Goal: Task Accomplishment & Management: Manage account settings

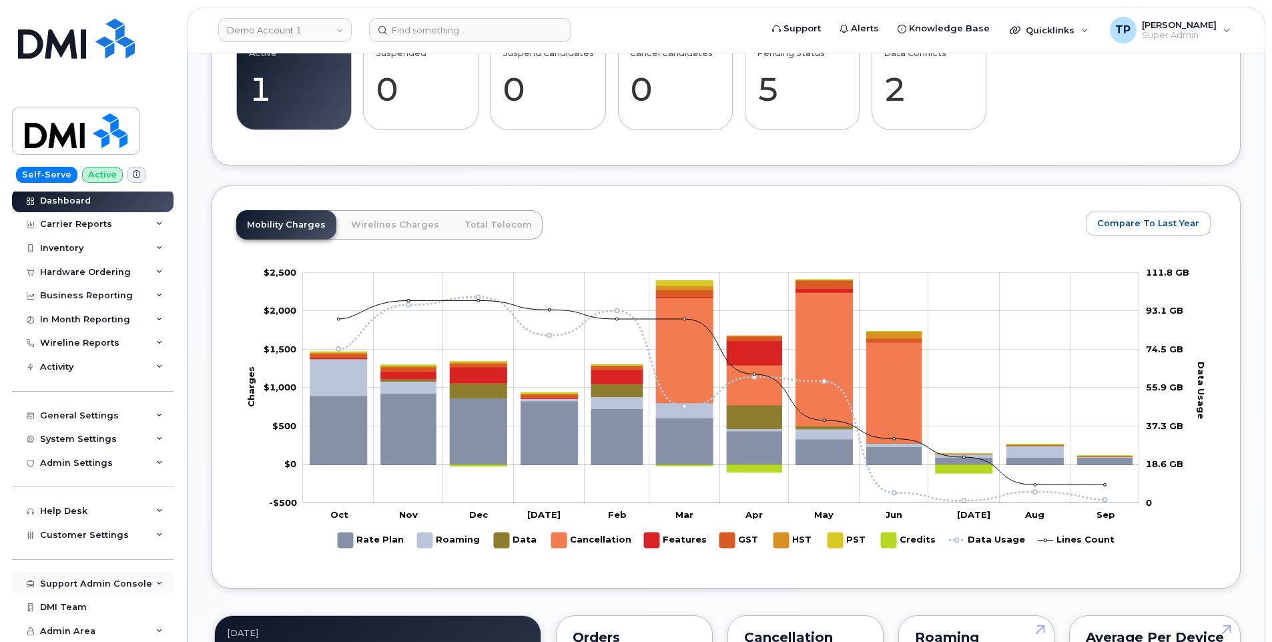
scroll to position [667, 0]
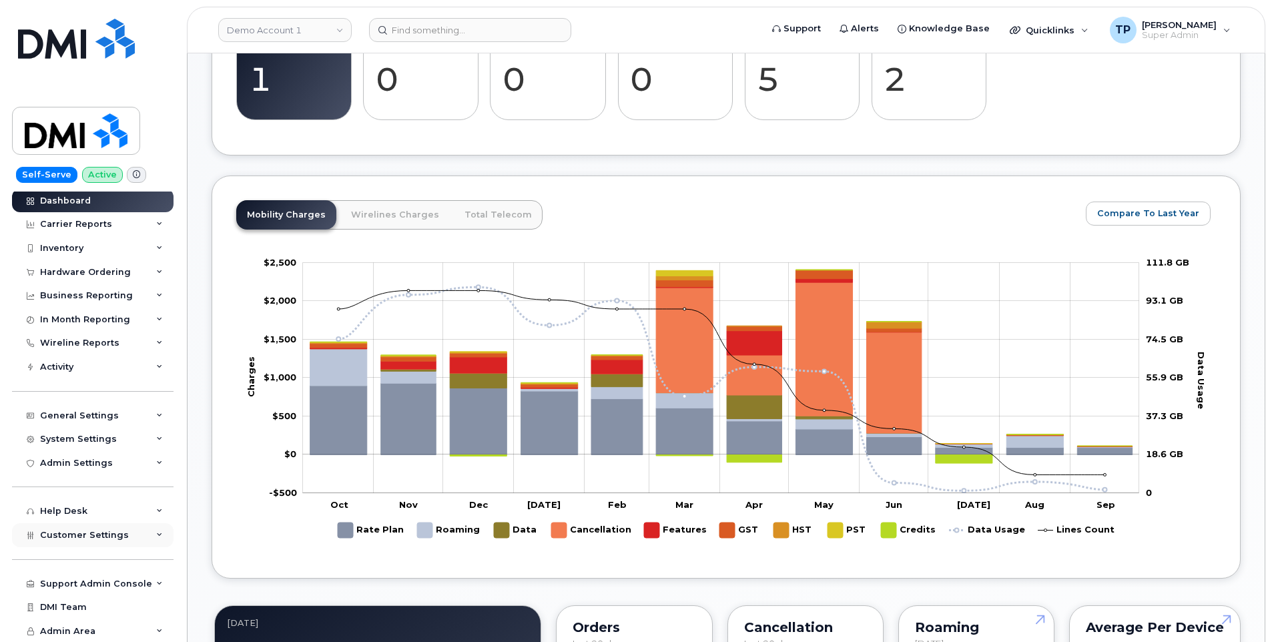
click at [103, 539] on span "Customer Settings" at bounding box center [84, 535] width 89 height 10
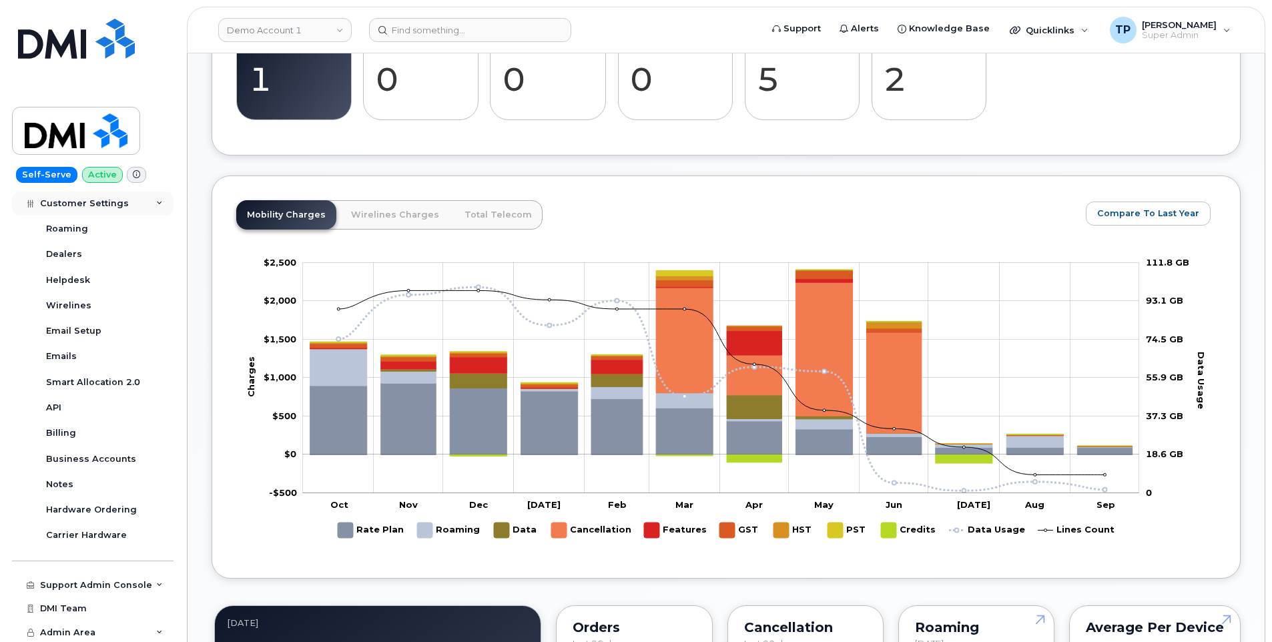
scroll to position [386, 0]
click at [73, 356] on div "Emails" at bounding box center [61, 354] width 31 height 12
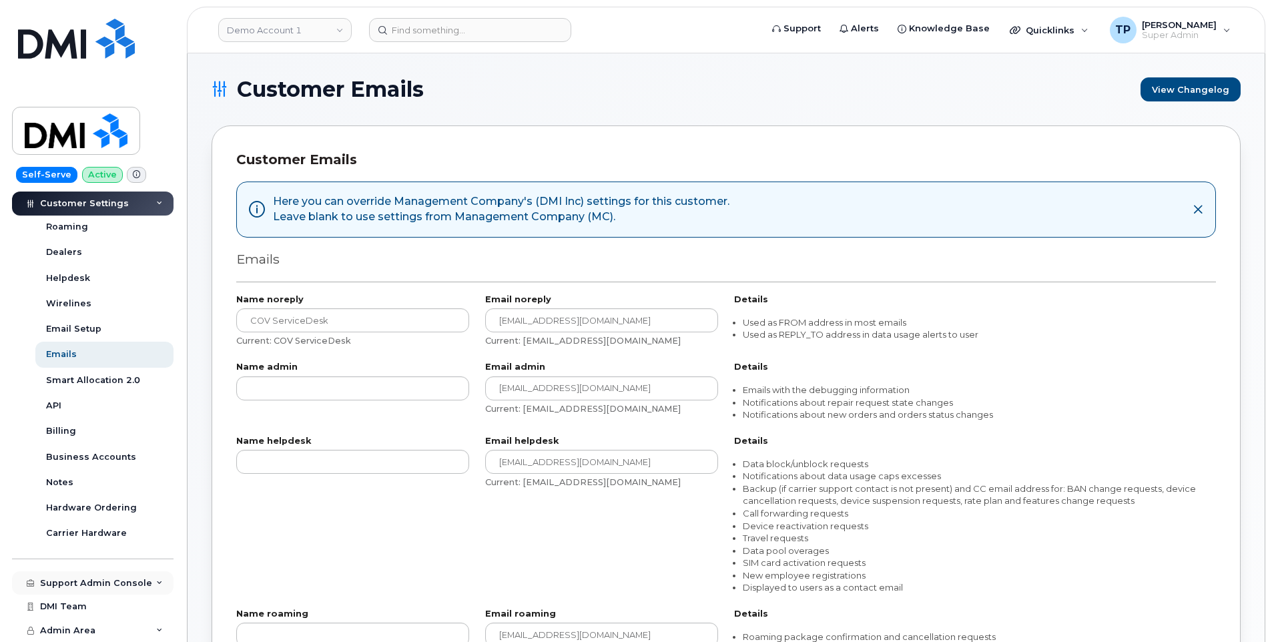
click at [119, 587] on div "Support Admin Console" at bounding box center [96, 583] width 112 height 11
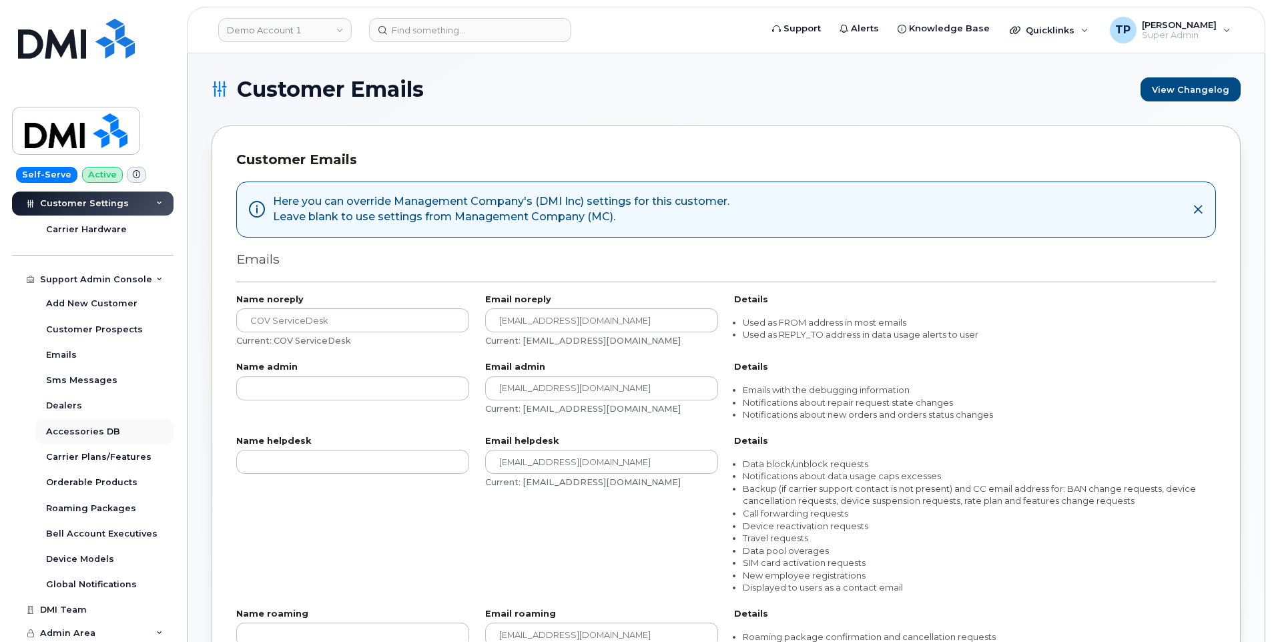
scroll to position [693, 0]
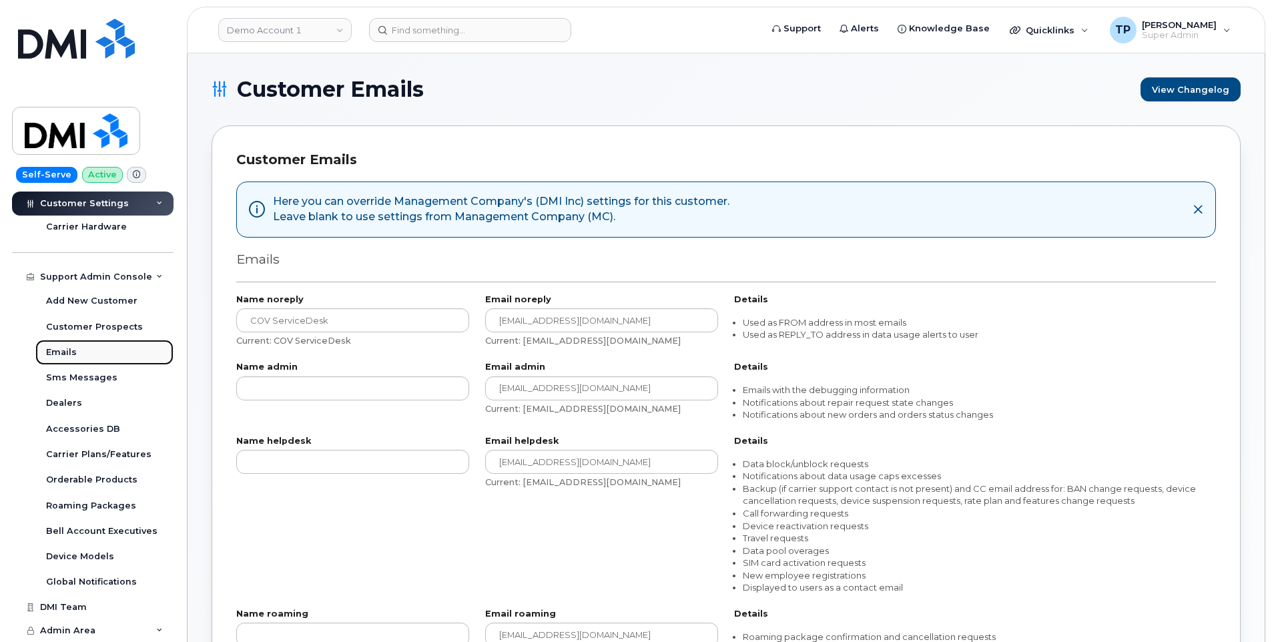
click at [65, 350] on div "Emails" at bounding box center [61, 352] width 31 height 12
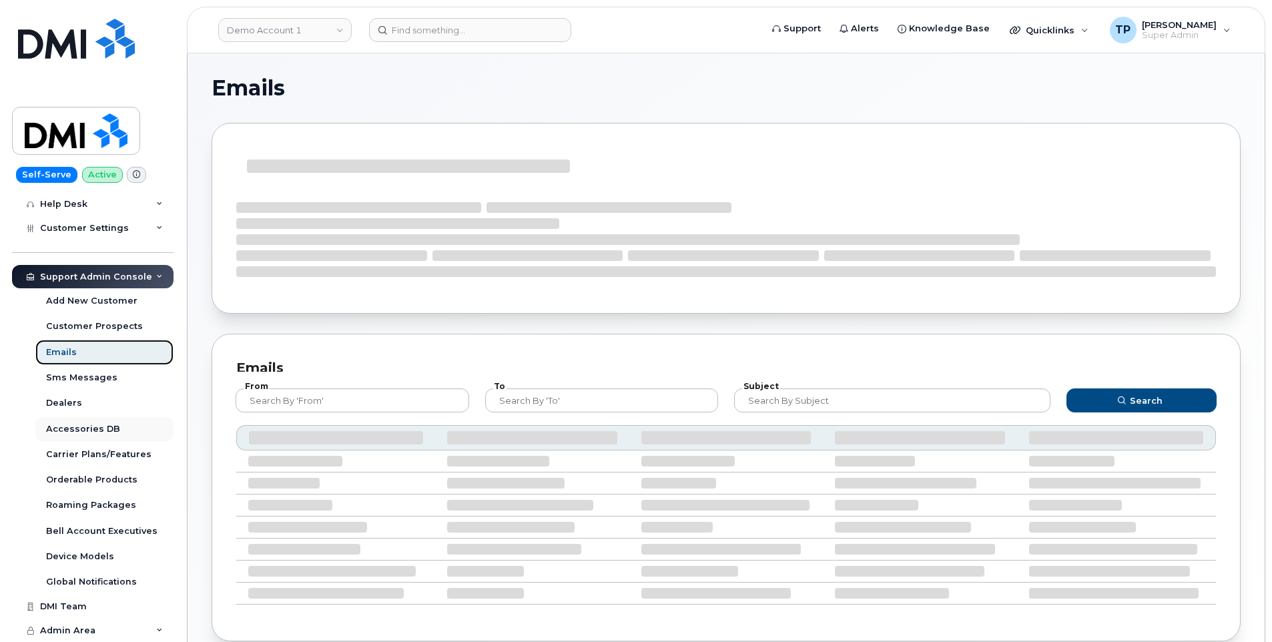
scroll to position [40, 0]
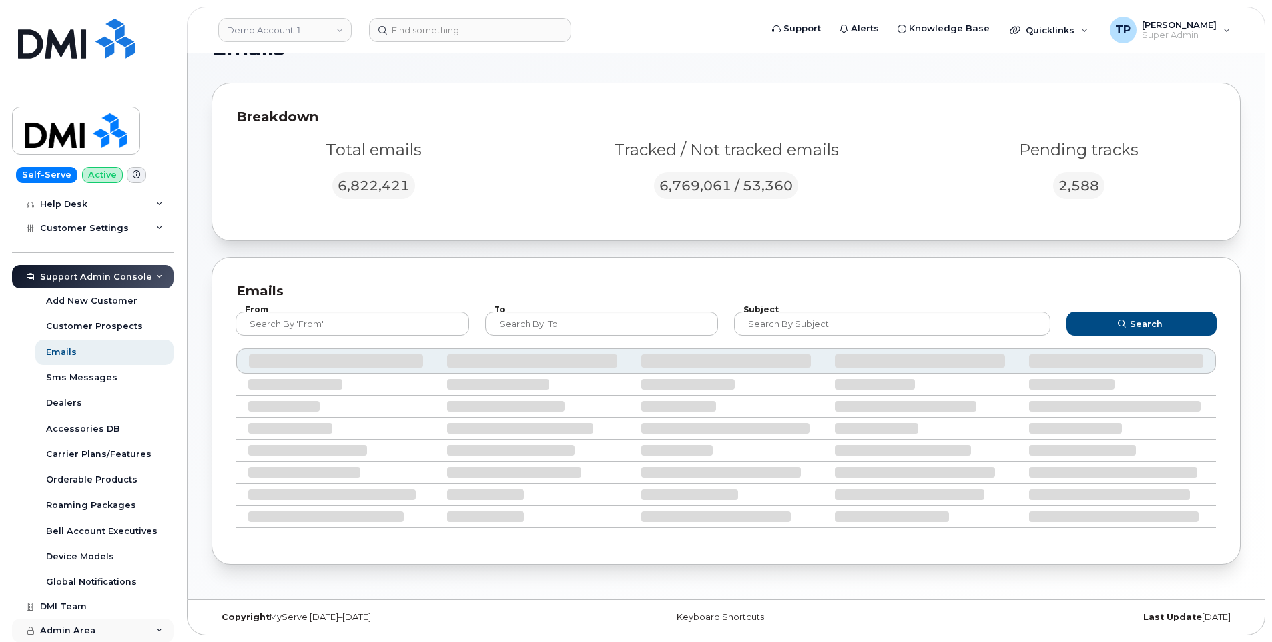
click at [165, 631] on div "Admin Area" at bounding box center [92, 631] width 161 height 24
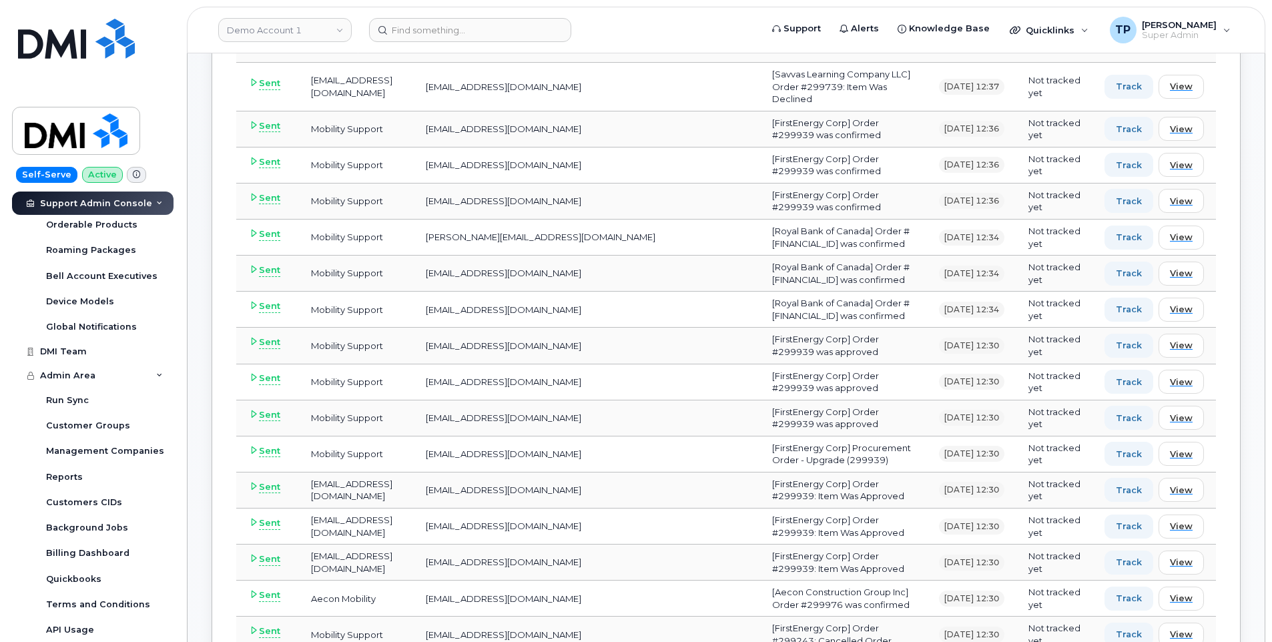
scroll to position [841, 0]
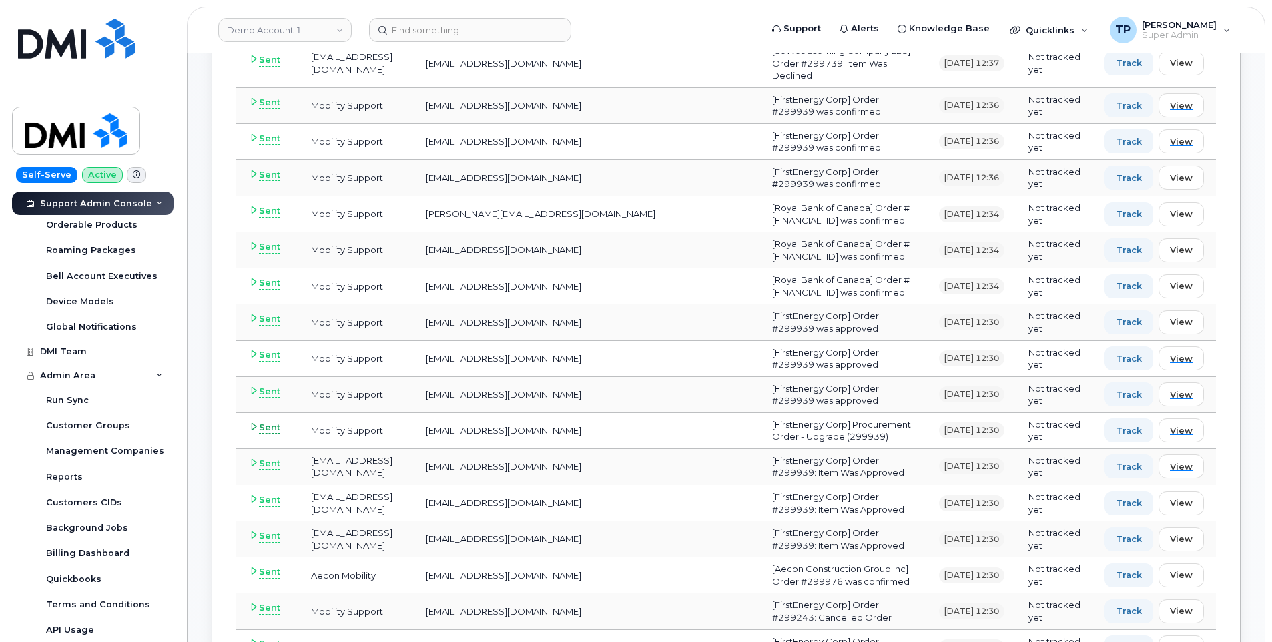
click at [264, 421] on span "Sent" at bounding box center [269, 427] width 21 height 13
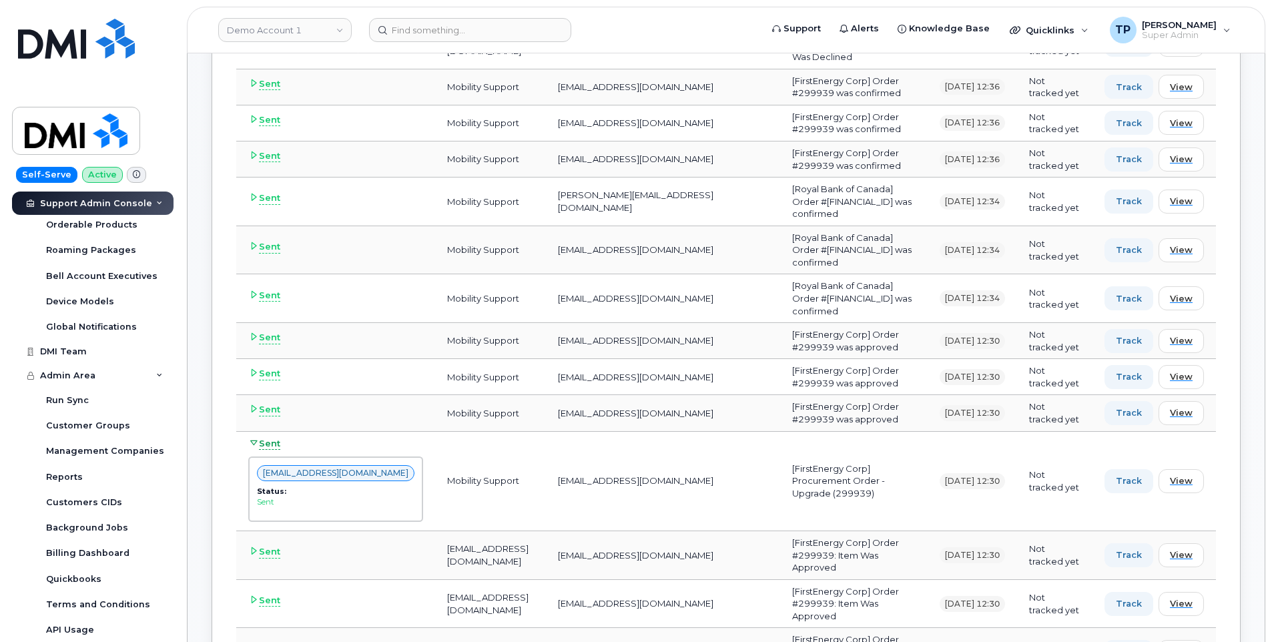
click at [260, 450] on span "Sent" at bounding box center [269, 443] width 21 height 13
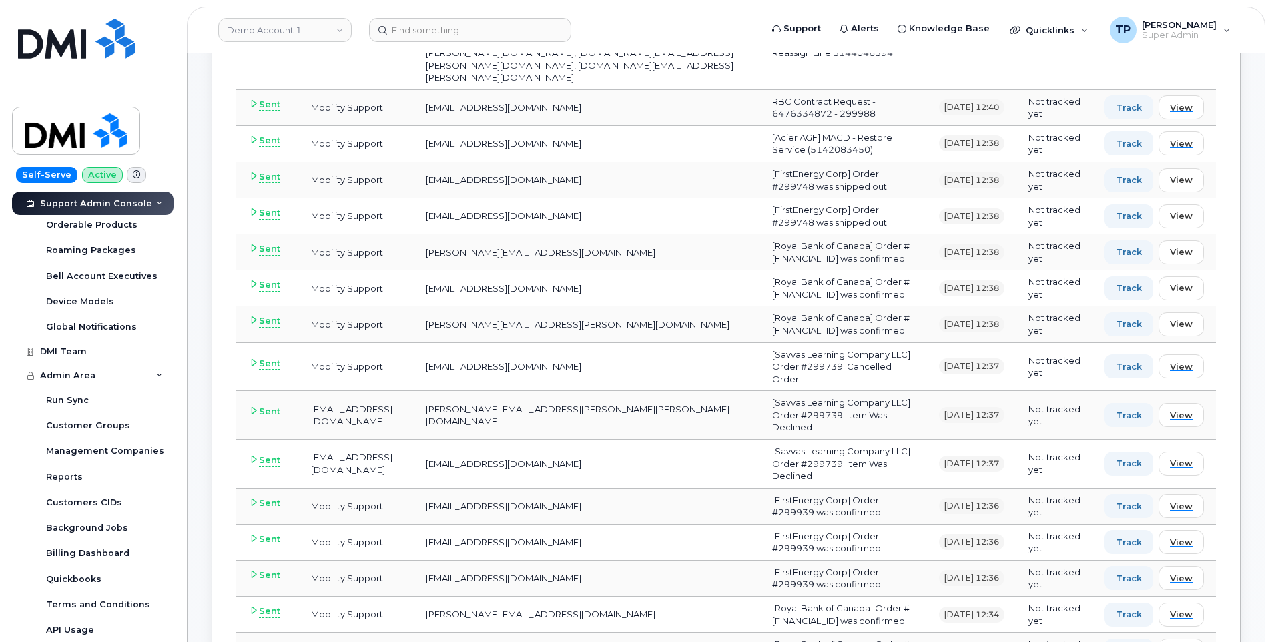
scroll to position [173, 0]
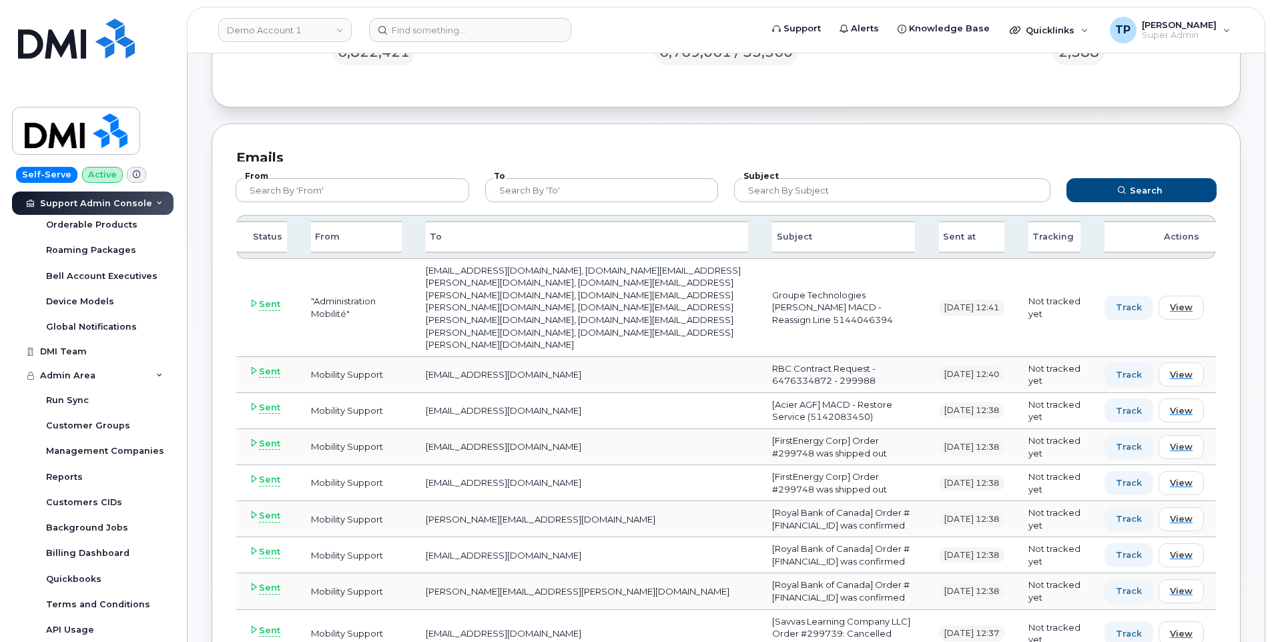
click at [262, 239] on div "Status" at bounding box center [261, 237] width 51 height 32
click at [264, 298] on span "Sent" at bounding box center [269, 304] width 21 height 13
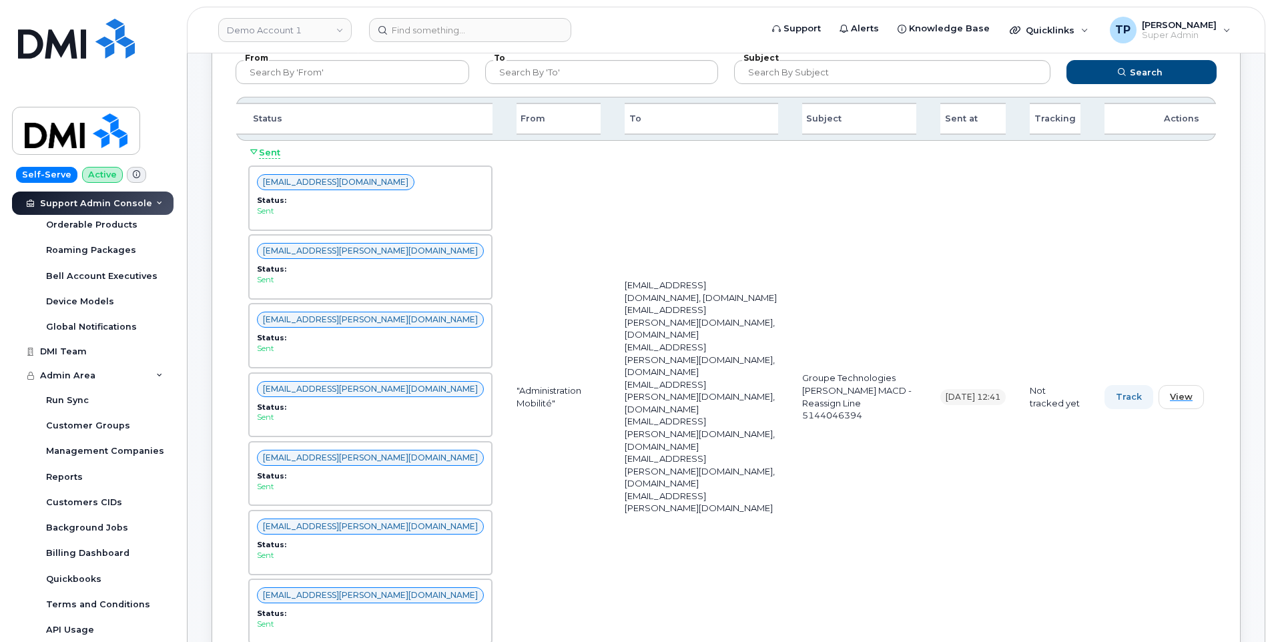
scroll to position [307, 0]
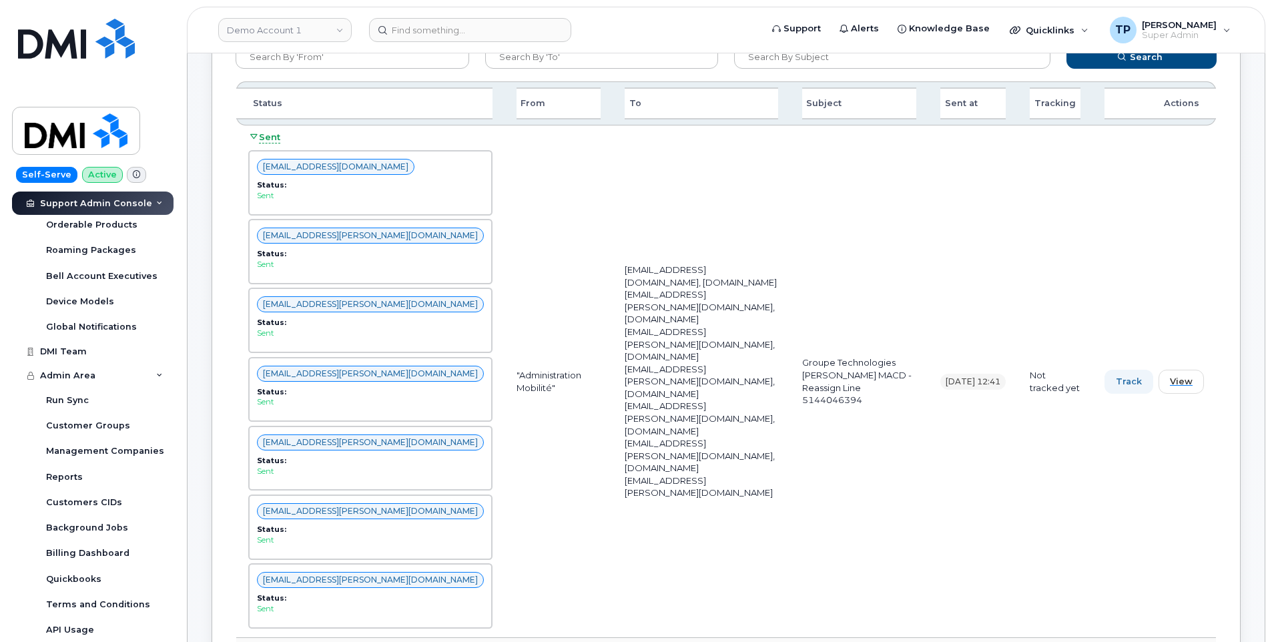
click at [261, 136] on span "Sent" at bounding box center [269, 137] width 21 height 13
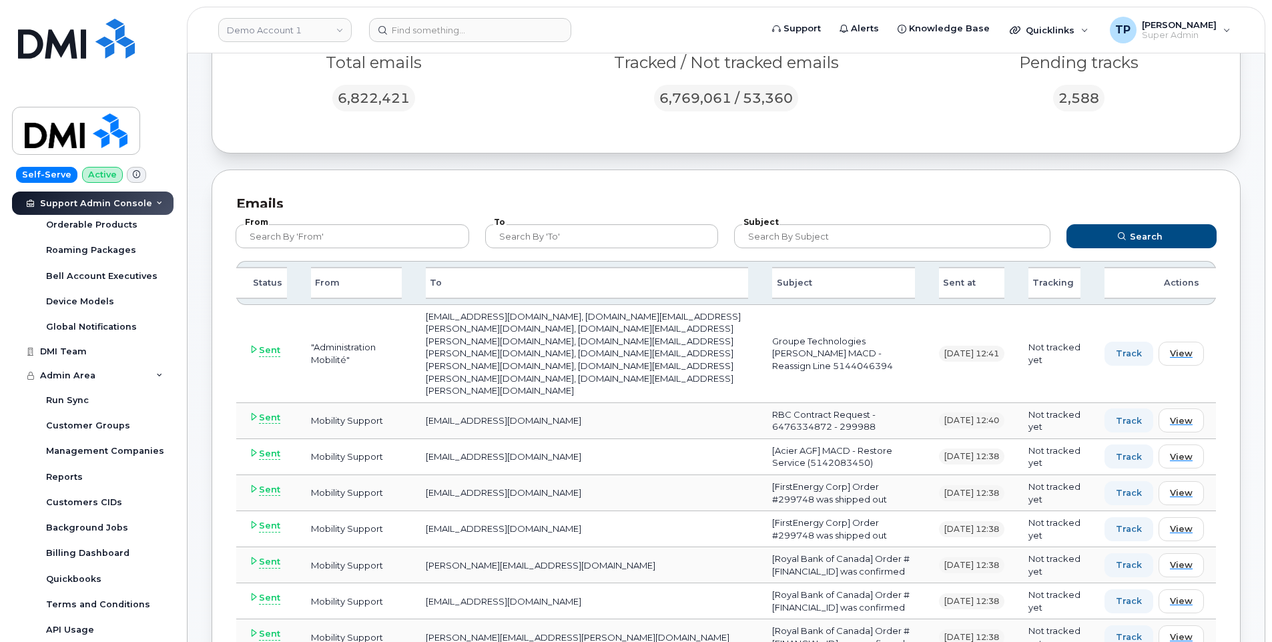
scroll to position [0, 0]
